Goal: Transaction & Acquisition: Purchase product/service

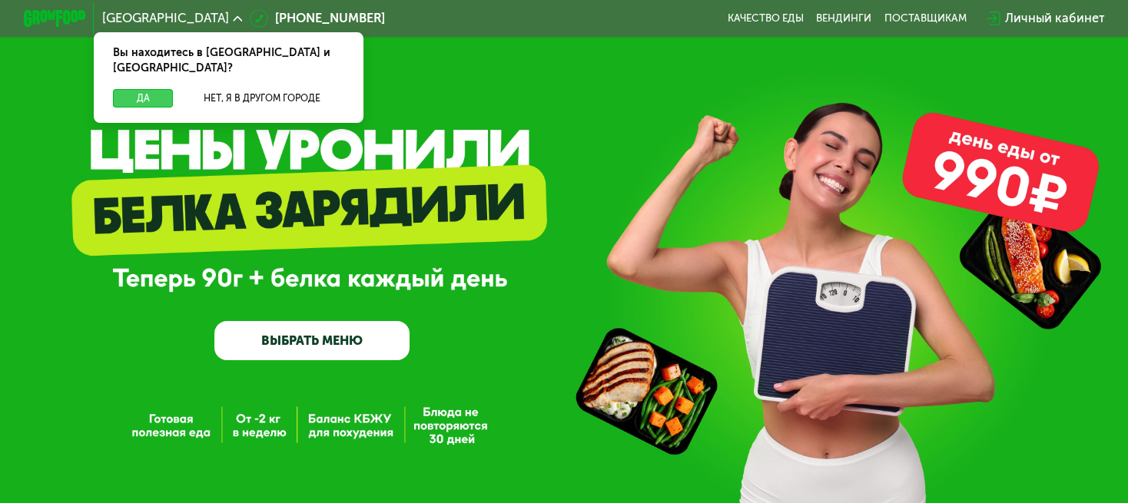
click at [142, 89] on button "Да" at bounding box center [143, 98] width 61 height 18
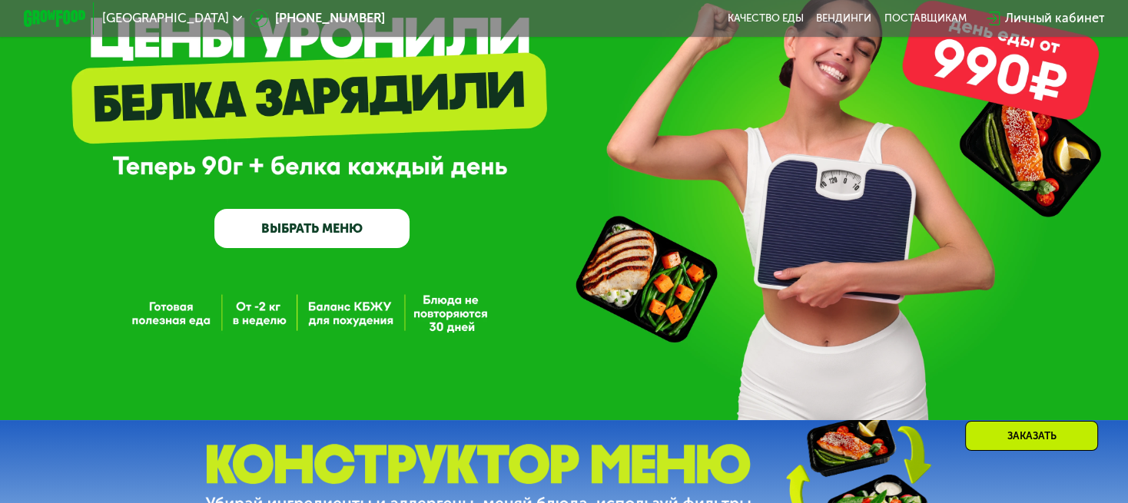
scroll to position [85, 0]
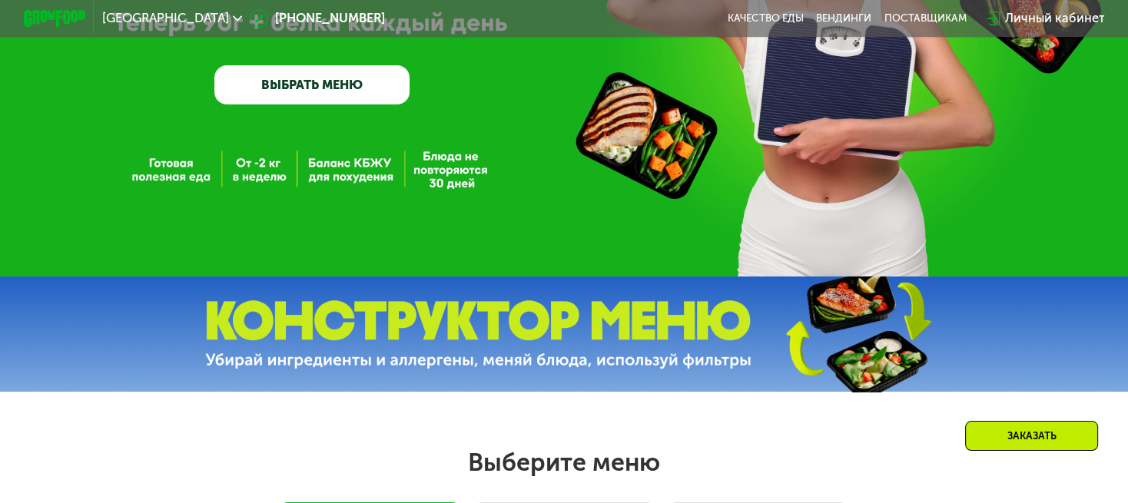
click at [370, 88] on link "ВЫБРАТЬ МЕНЮ" at bounding box center [311, 84] width 195 height 39
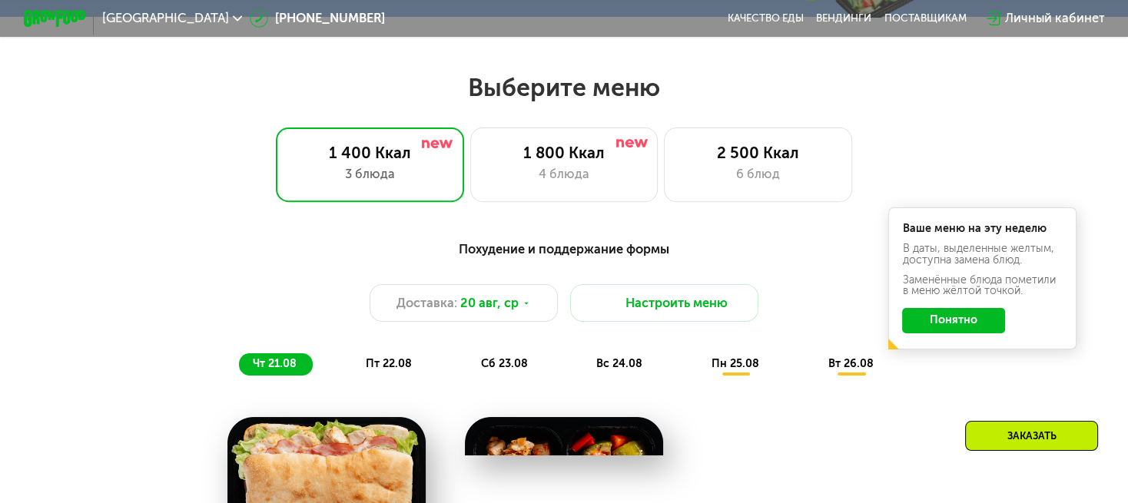
scroll to position [672, 0]
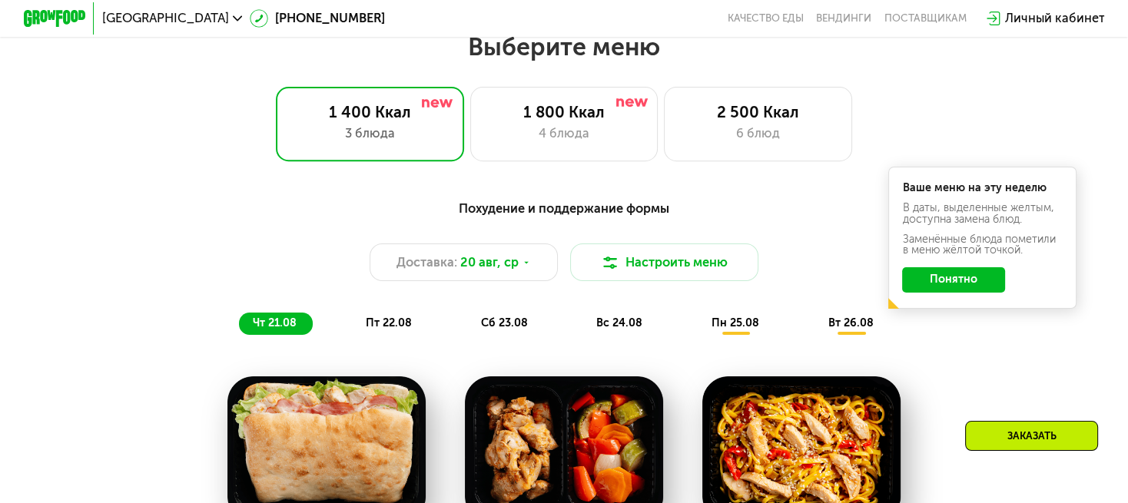
click at [960, 289] on button "Понятно" at bounding box center [953, 279] width 102 height 25
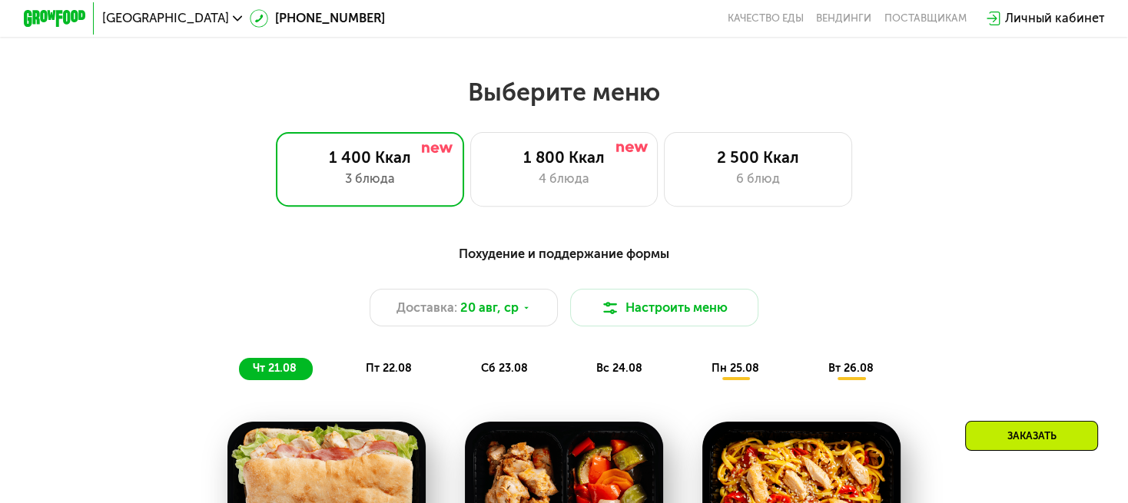
scroll to position [682, 0]
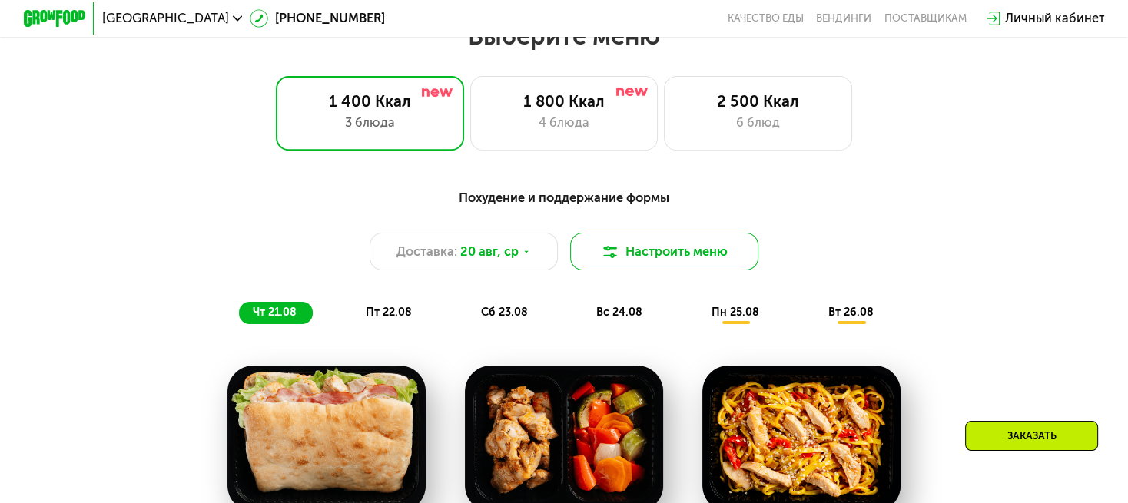
click at [622, 264] on button "Настроить меню" at bounding box center [664, 252] width 188 height 38
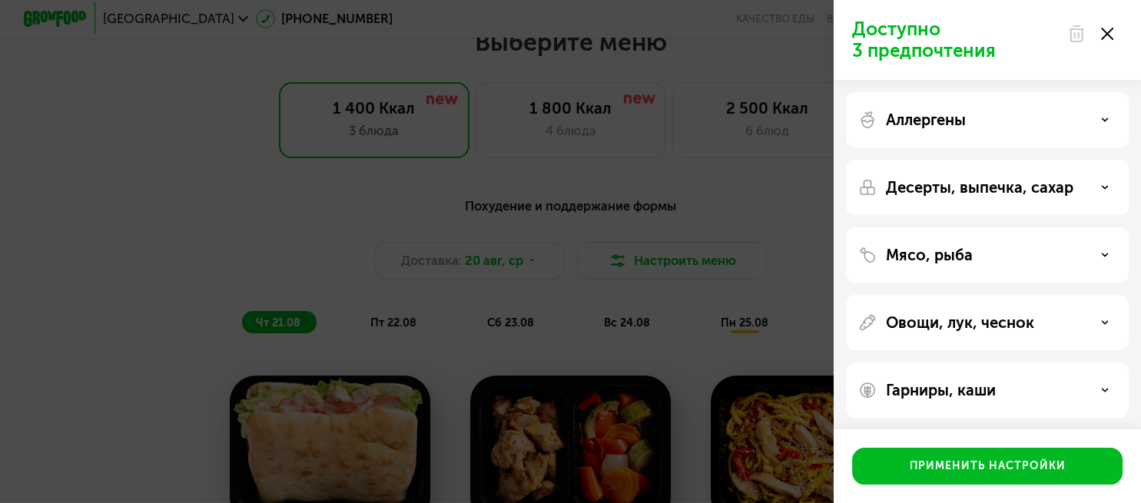
click at [1104, 36] on use at bounding box center [1107, 34] width 12 height 12
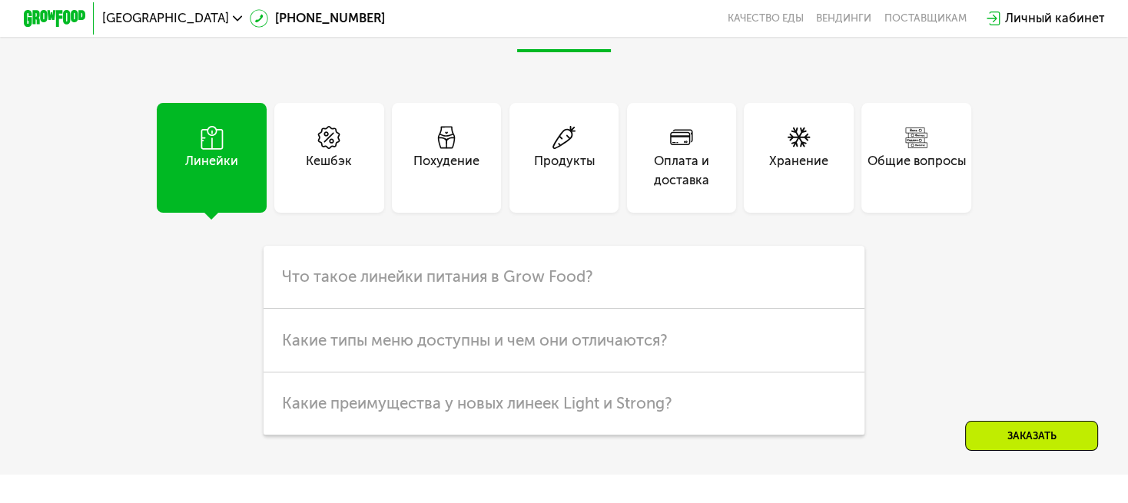
scroll to position [3842, 0]
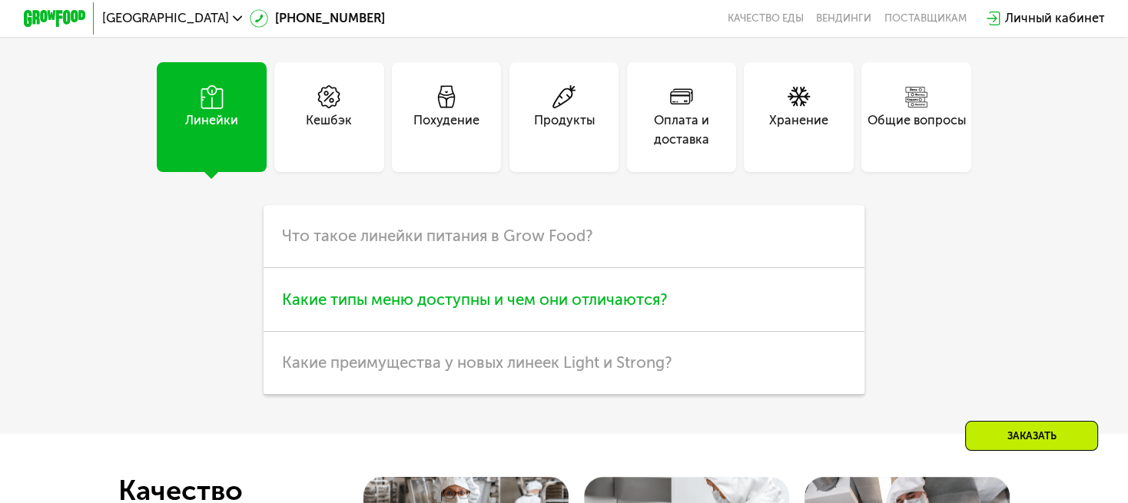
click at [718, 332] on h3 "Какие типы меню доступны и чем они отличаются?" at bounding box center [565, 300] width 602 height 64
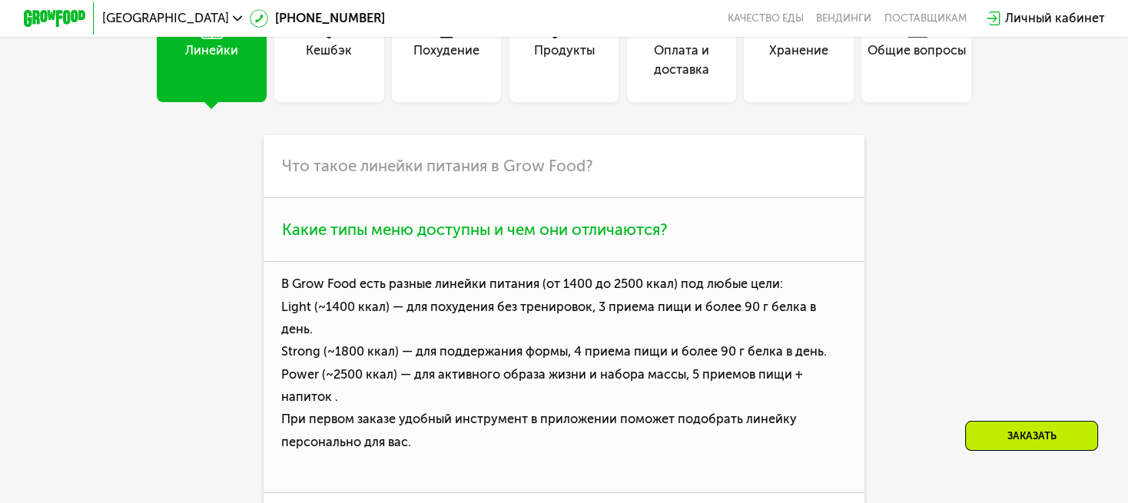
scroll to position [4013, 0]
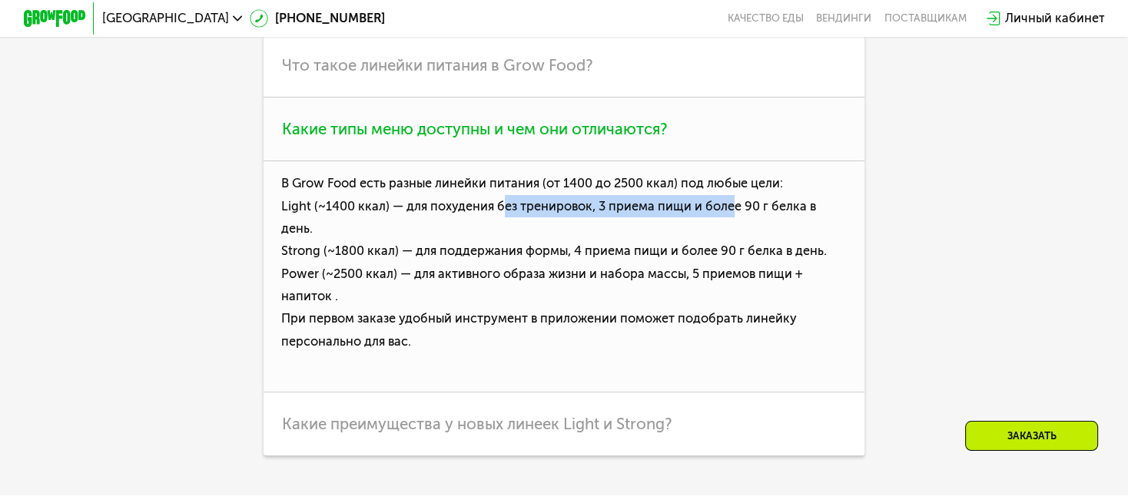
drag, startPoint x: 504, startPoint y: 243, endPoint x: 743, endPoint y: 256, distance: 239.3
click at [735, 255] on p "В Grow Food есть разные линейки питания (от [DATE] до 2500 ккал) под любые цели…" at bounding box center [565, 276] width 602 height 231
click at [858, 244] on p "В Grow Food есть разные линейки питания (от [DATE] до 2500 ккал) под любые цели…" at bounding box center [565, 276] width 602 height 231
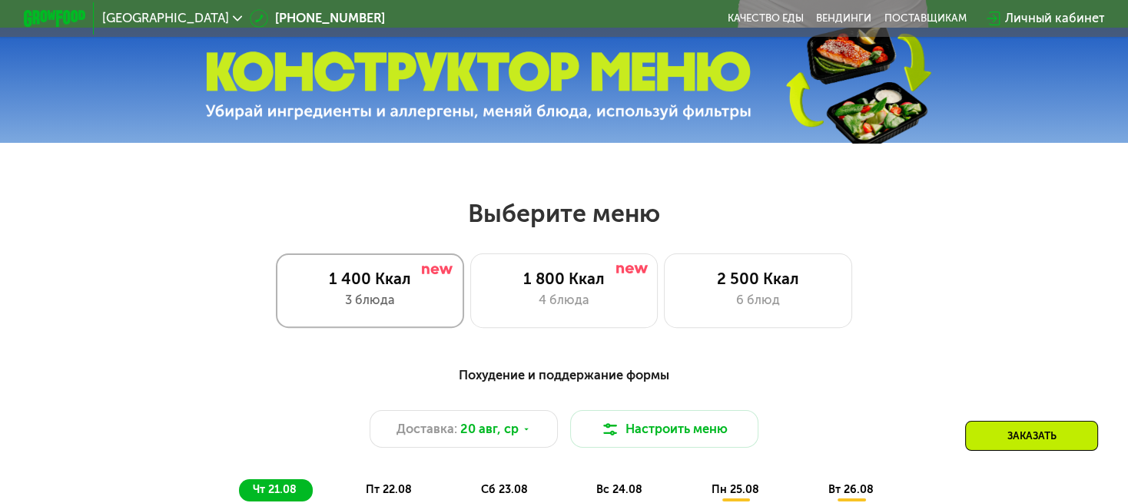
scroll to position [682, 0]
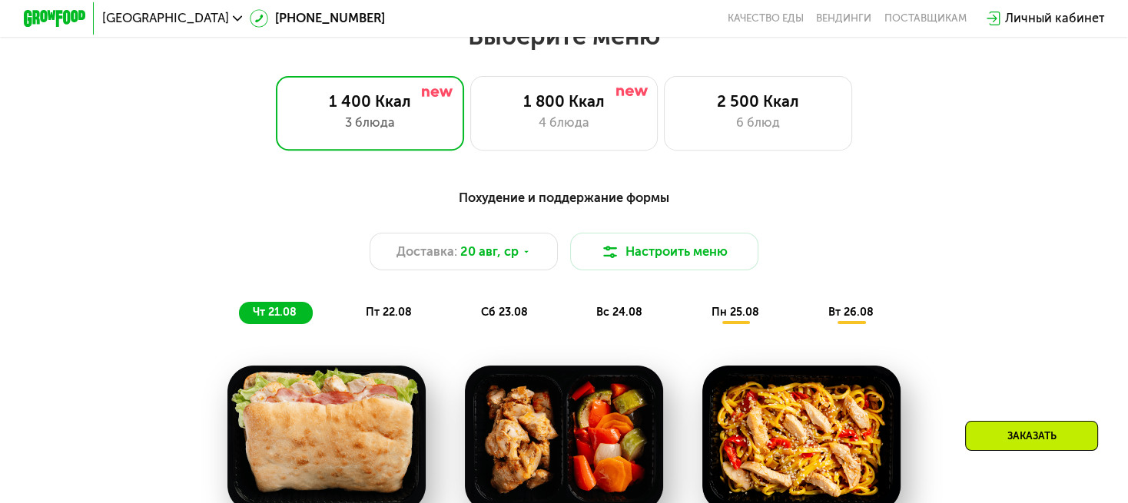
click at [1061, 138] on div "1 400 Ккал 3 блюда 1 800 Ккал 4 блюда 2 500 Ккал 6 блюд" at bounding box center [564, 113] width 1028 height 75
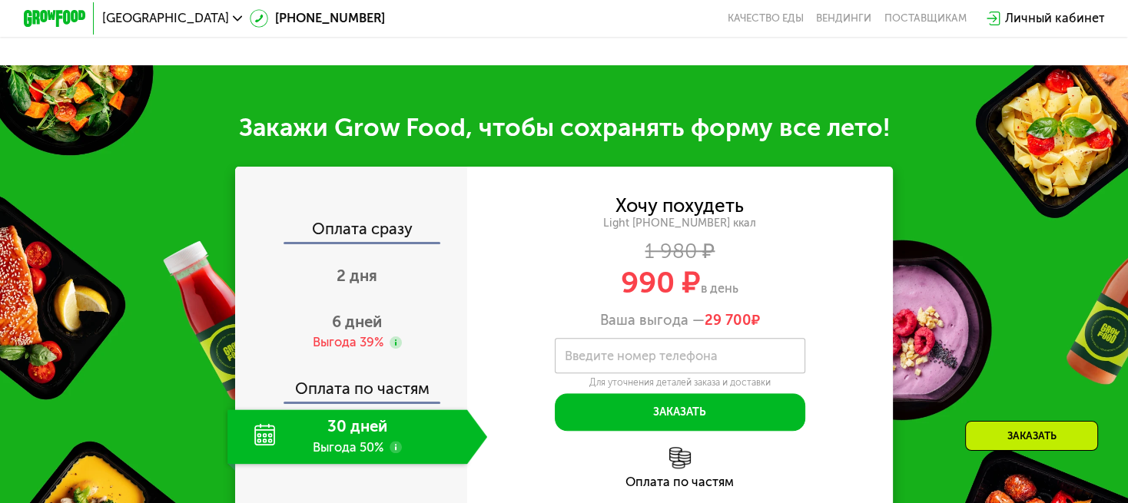
scroll to position [1537, 0]
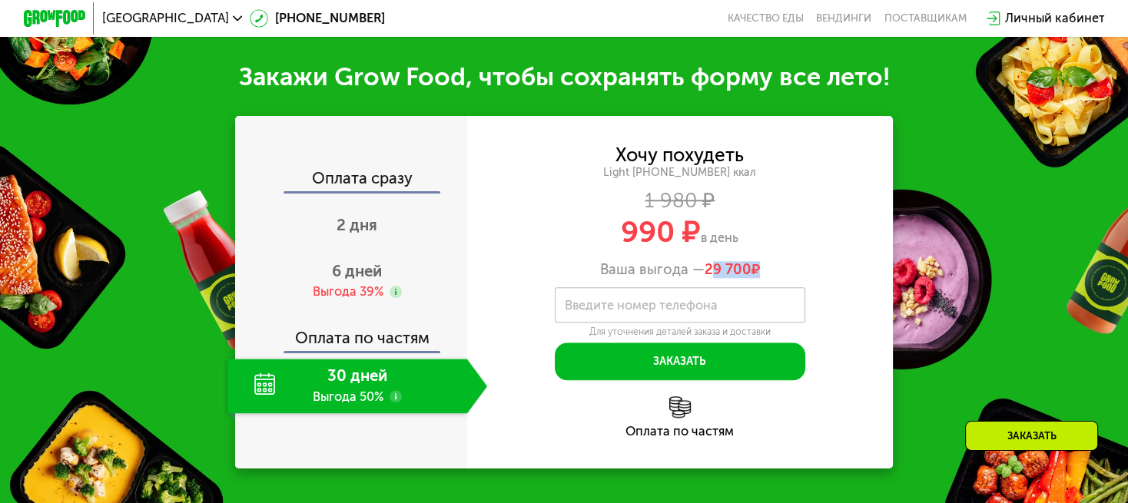
drag, startPoint x: 709, startPoint y: 285, endPoint x: 762, endPoint y: 284, distance: 53.0
click at [756, 278] on span "29 700 ₽" at bounding box center [732, 269] width 55 height 17
click at [795, 278] on div "Ваша выгода — 29 700 ₽" at bounding box center [680, 269] width 426 height 17
click at [353, 280] on span "6 дней" at bounding box center [357, 271] width 50 height 18
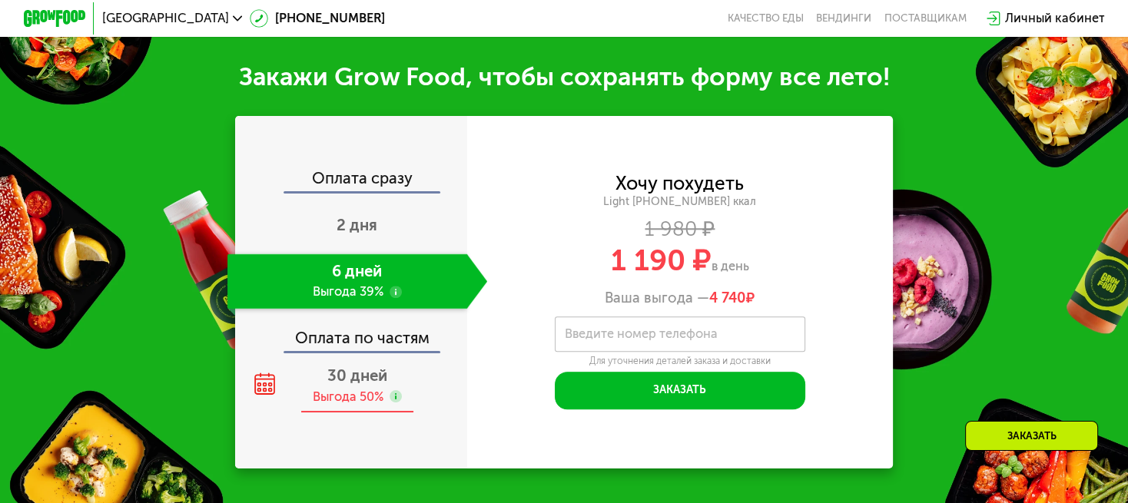
click at [354, 385] on span "30 дней" at bounding box center [357, 376] width 60 height 18
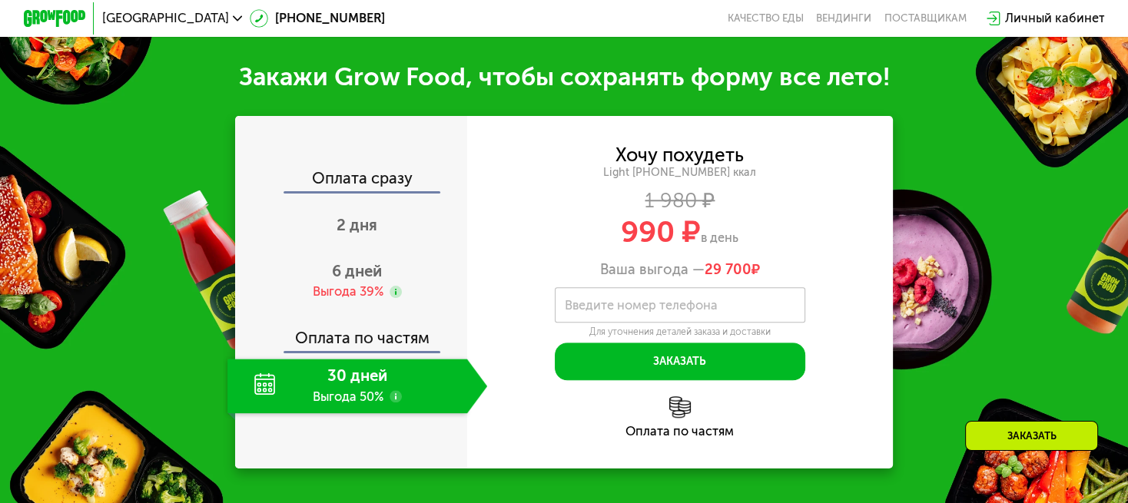
click at [729, 278] on span "29 700" at bounding box center [728, 269] width 47 height 17
click at [744, 230] on div "Хочу похудеть Light [PHONE_NUMBER] ккал 1 980 ₽ 990 ₽ в день Ваша выгода — 29 7…" at bounding box center [680, 212] width 426 height 131
click at [706, 278] on span "29 700" at bounding box center [728, 269] width 47 height 17
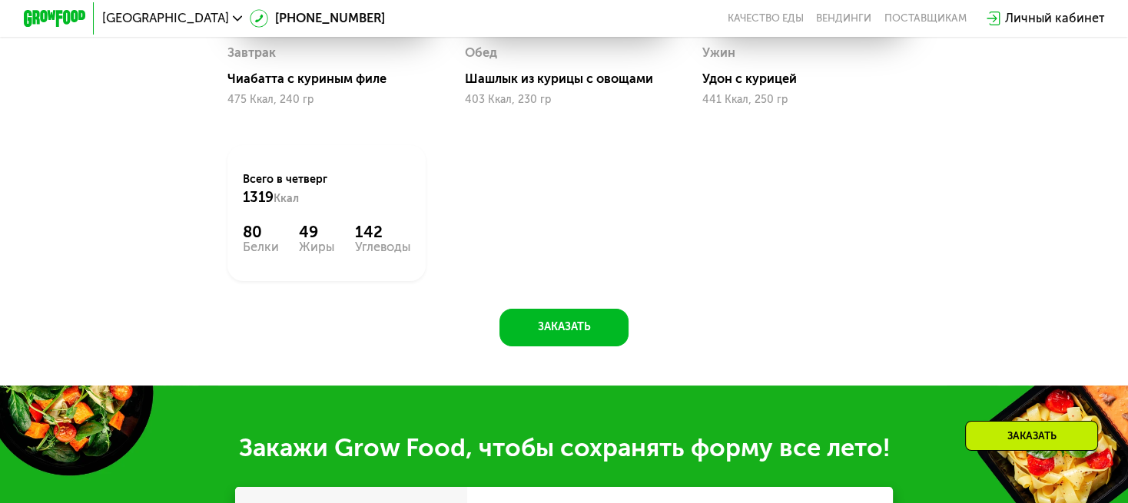
scroll to position [939, 0]
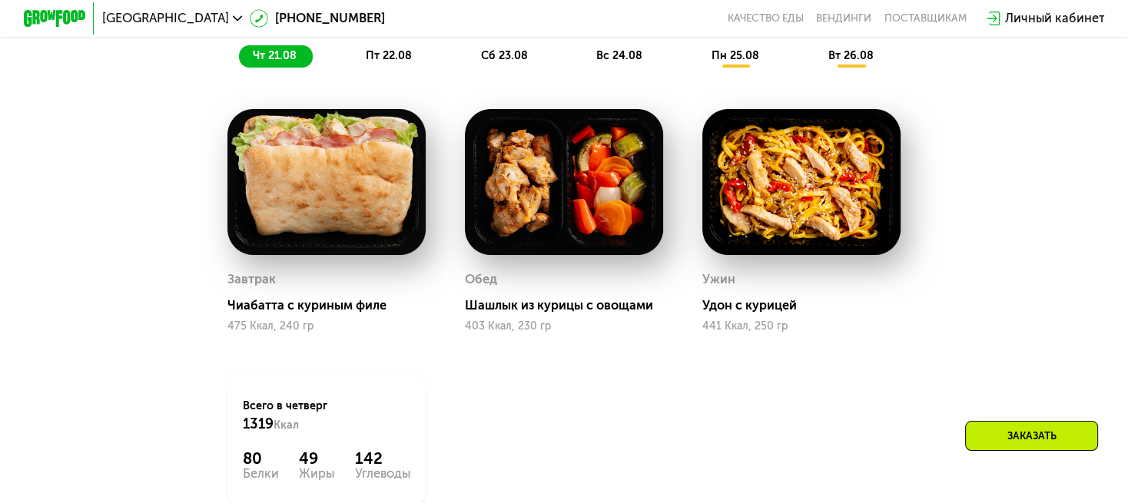
click at [387, 62] on span "пт 22.08" at bounding box center [389, 55] width 46 height 13
